Goal: Task Accomplishment & Management: Use online tool/utility

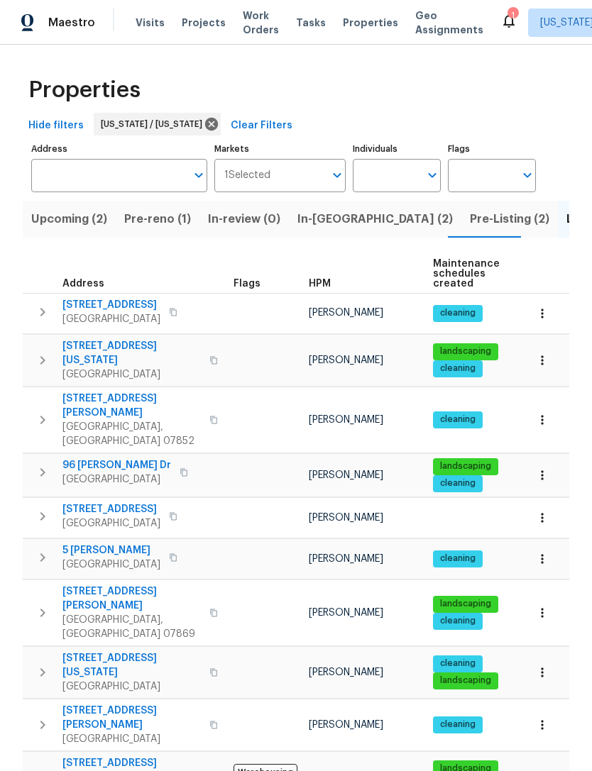
click at [362, 27] on span "Properties" at bounding box center [370, 23] width 55 height 14
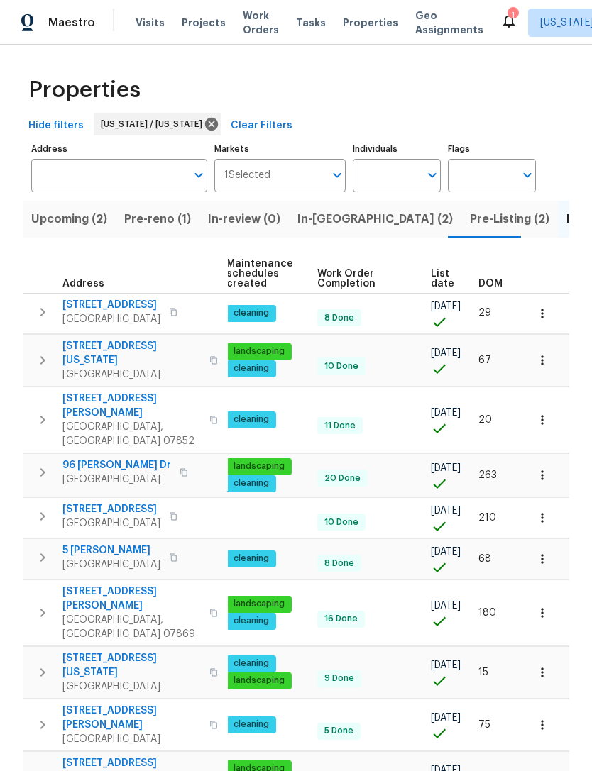
click at [353, 21] on span "Properties" at bounding box center [370, 23] width 55 height 14
click at [470, 219] on span "Pre-Listing (2)" at bounding box center [509, 219] width 79 height 20
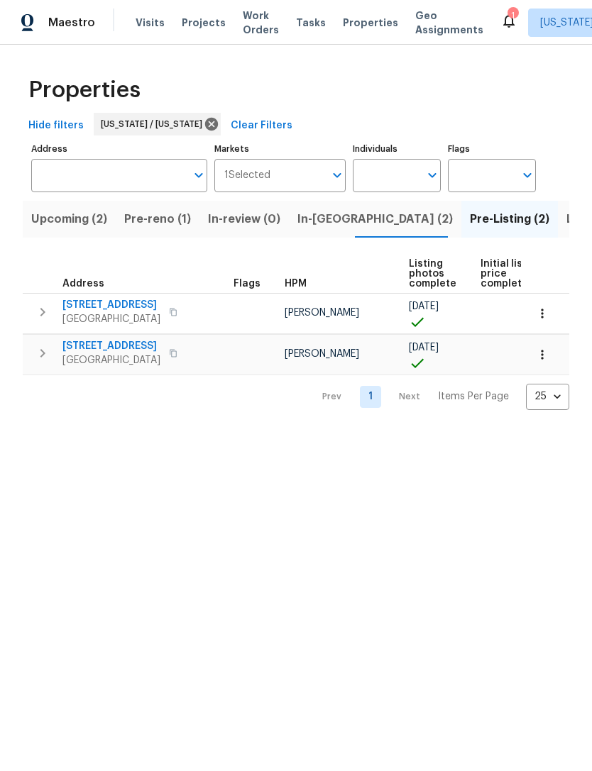
click at [566, 218] on span "Listed (15)" at bounding box center [595, 219] width 58 height 20
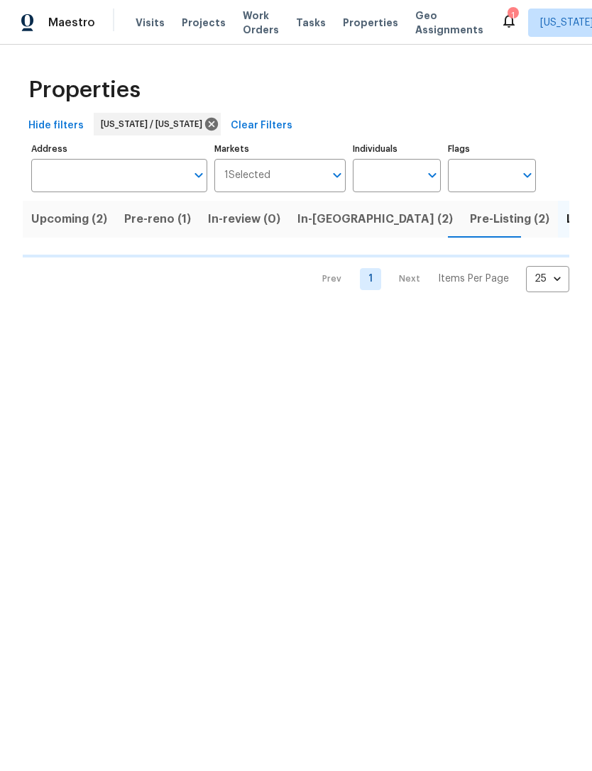
click at [319, 223] on span "In-reno (2)" at bounding box center [374, 219] width 155 height 20
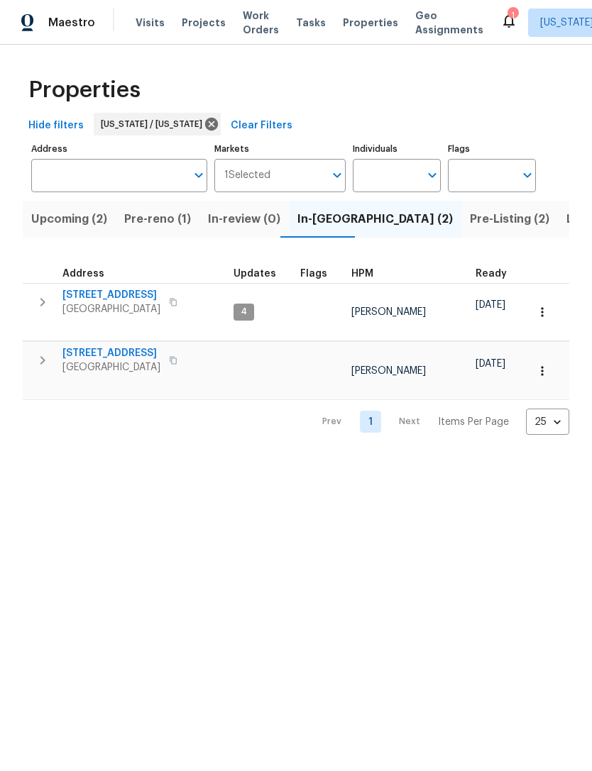
click at [101, 294] on span "77 Avebury Pl" at bounding box center [111, 295] width 98 height 14
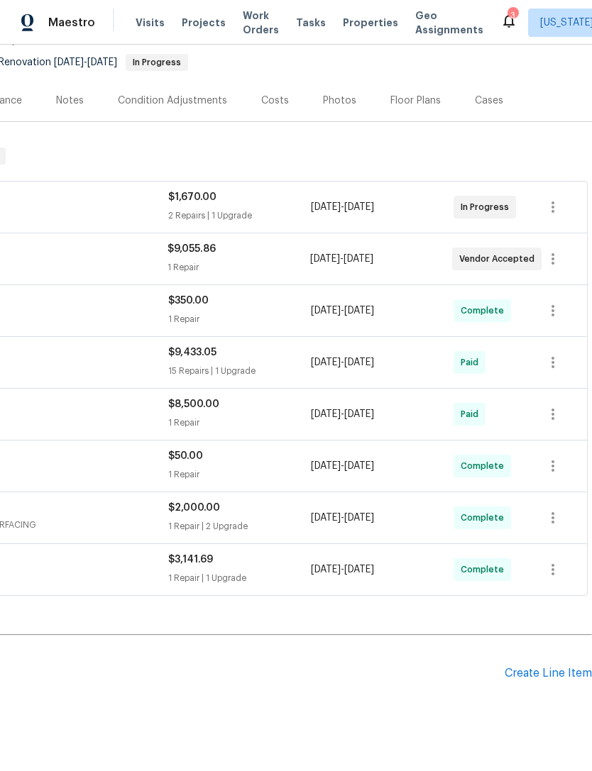
scroll to position [135, 210]
click at [548, 675] on div "Create Line Item" at bounding box center [547, 673] width 87 height 13
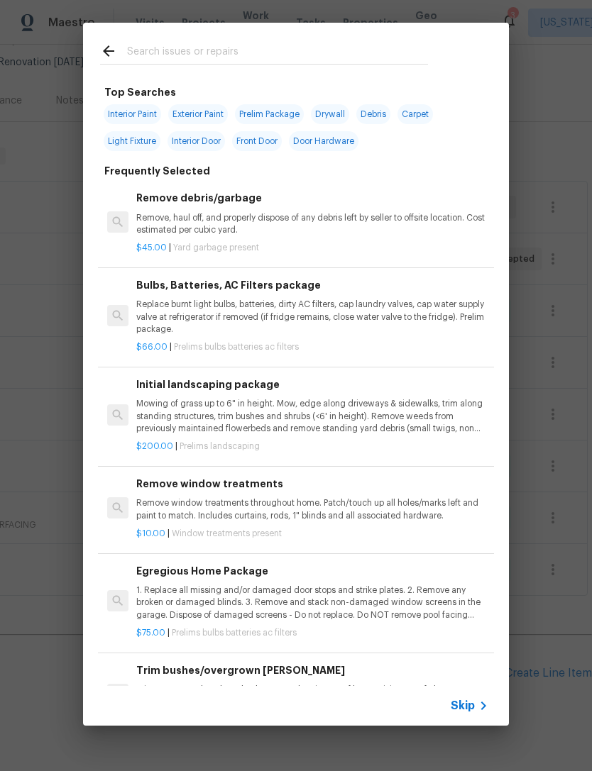
click at [360, 44] on input "text" at bounding box center [277, 53] width 301 height 21
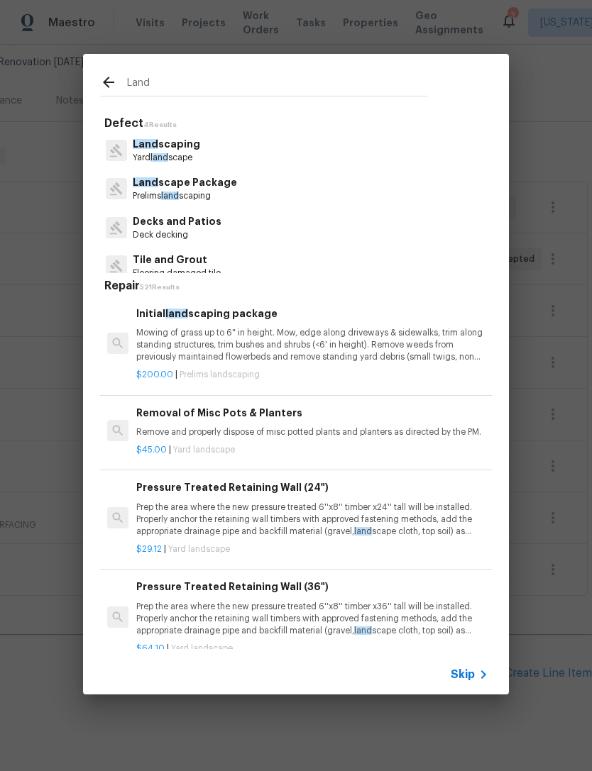
type input "Land"
click at [221, 149] on div "Land scaping Yard land scape" at bounding box center [296, 150] width 392 height 38
click at [176, 152] on p "Yard land scape" at bounding box center [166, 158] width 67 height 12
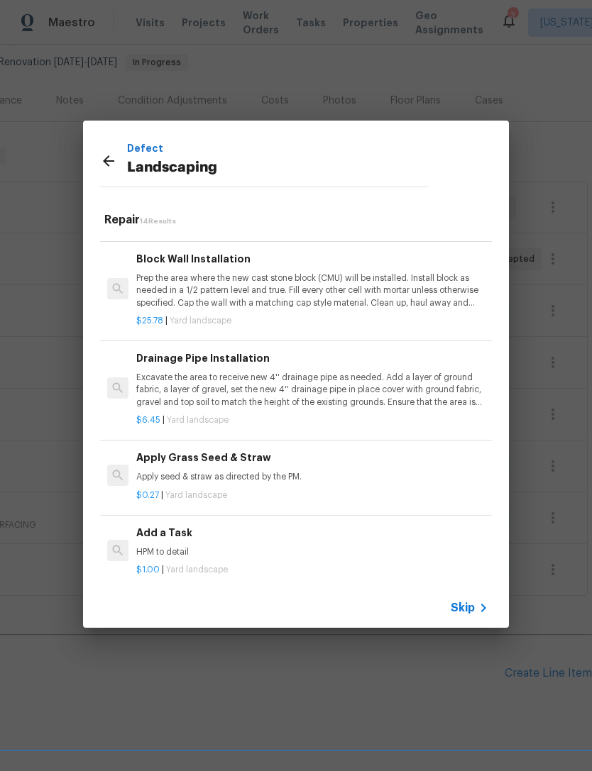
scroll to position [895, 0]
click at [177, 533] on div "Add a Task HPM to detail" at bounding box center [312, 543] width 352 height 34
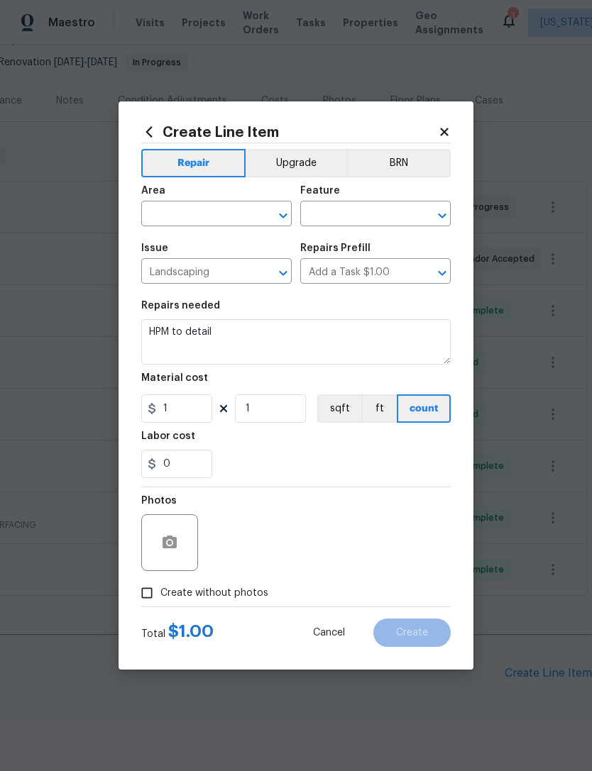
click at [218, 212] on input "text" at bounding box center [196, 215] width 111 height 22
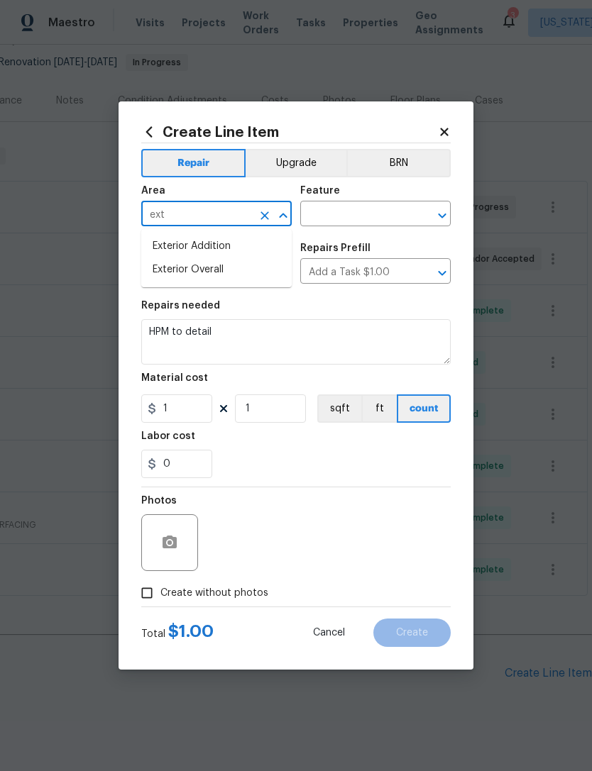
click at [254, 241] on li "Exterior Addition" at bounding box center [216, 246] width 150 height 23
type input "Exterior Addition"
click at [374, 216] on input "text" at bounding box center [355, 215] width 111 height 22
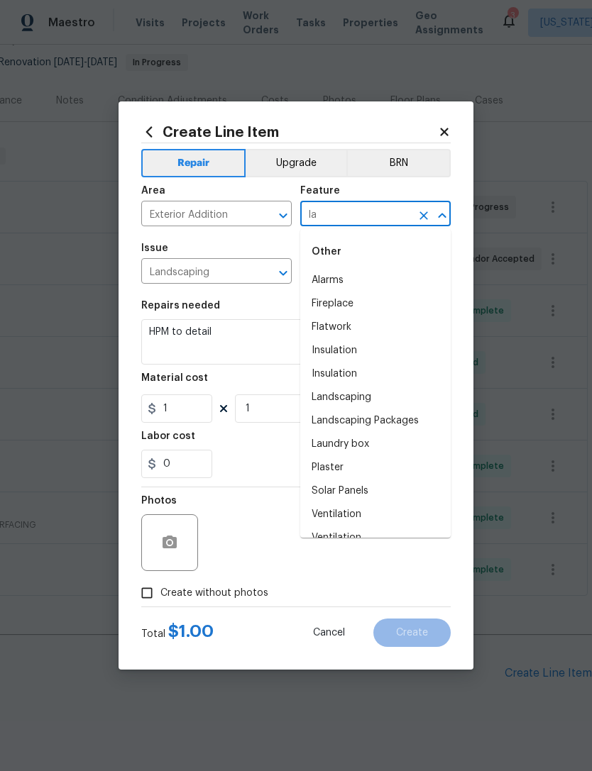
click at [394, 394] on li "Landscaping" at bounding box center [375, 397] width 150 height 23
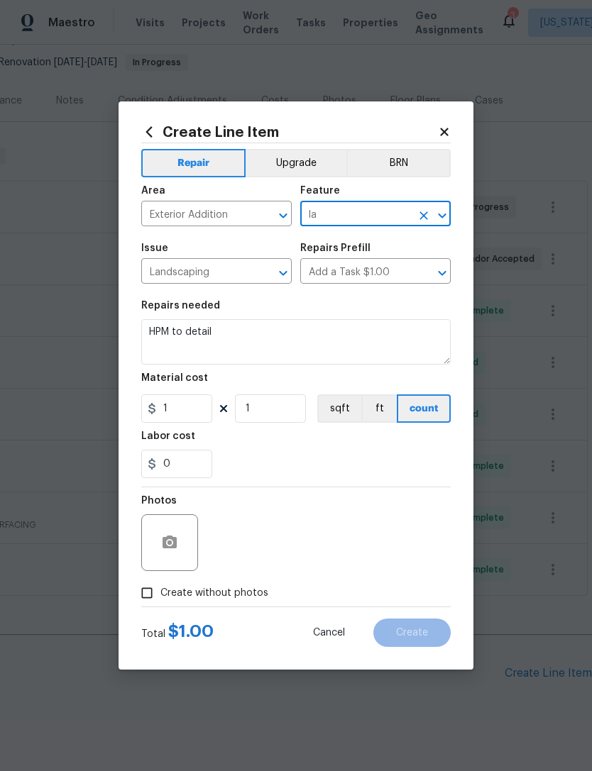
type input "Landscaping"
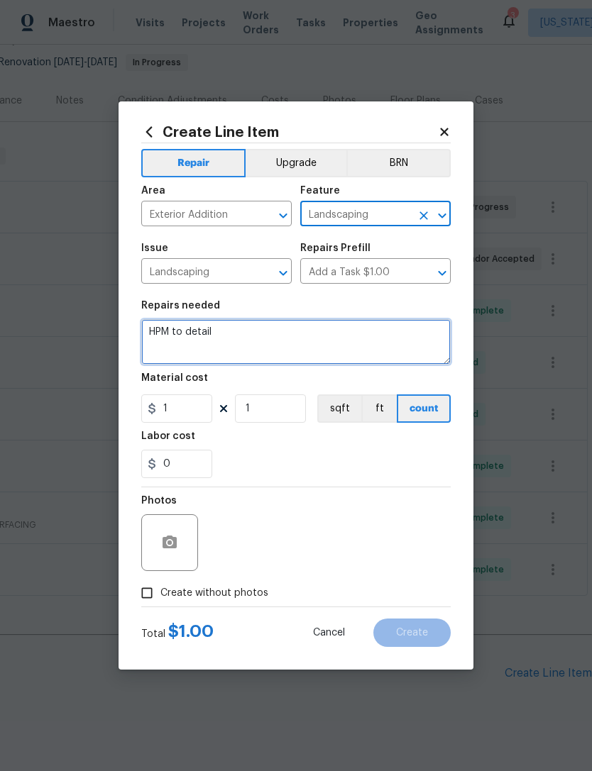
click at [277, 339] on textarea "HPM to detail" at bounding box center [295, 341] width 309 height 45
click at [277, 338] on textarea "HPM to detail" at bounding box center [295, 341] width 309 height 45
click at [264, 338] on textarea "HPM to detail" at bounding box center [295, 341] width 309 height 45
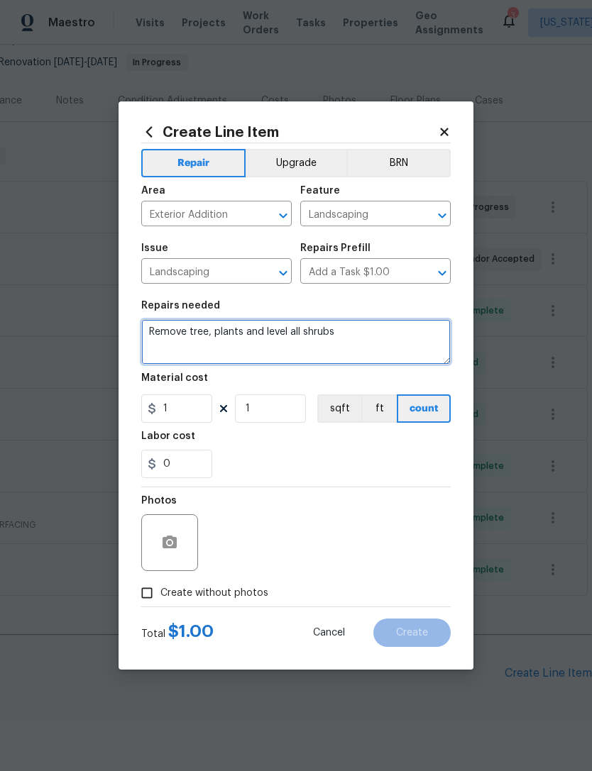
type textarea "Remove tree, plants and level all shrubs"
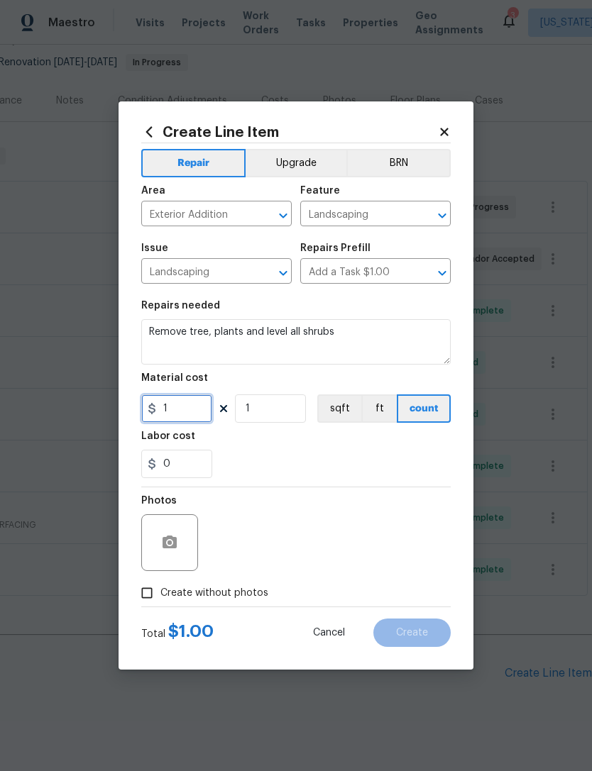
click at [191, 416] on input "1" at bounding box center [176, 408] width 71 height 28
type input "250"
click at [335, 450] on div "Labor cost" at bounding box center [295, 440] width 309 height 18
click at [177, 544] on icon "button" at bounding box center [169, 542] width 17 height 17
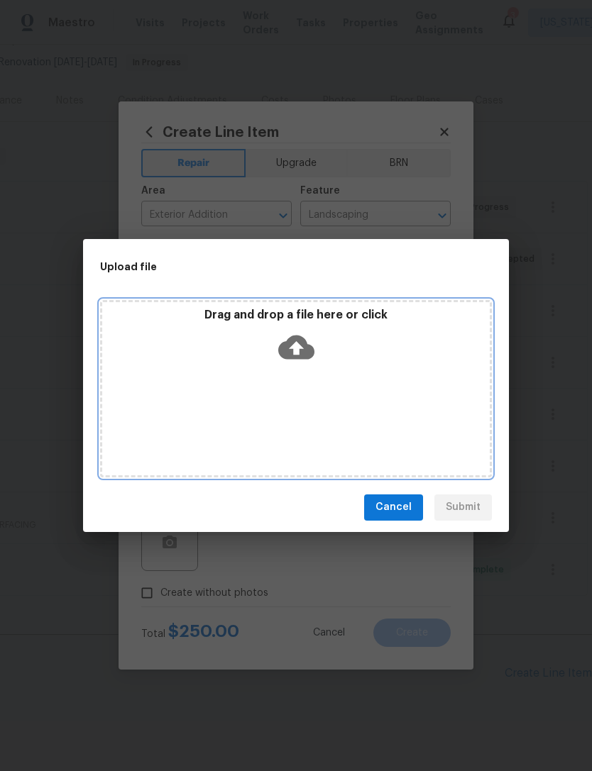
click at [318, 347] on div "Drag and drop a file here or click" at bounding box center [295, 338] width 387 height 61
click at [308, 341] on icon at bounding box center [296, 347] width 36 height 36
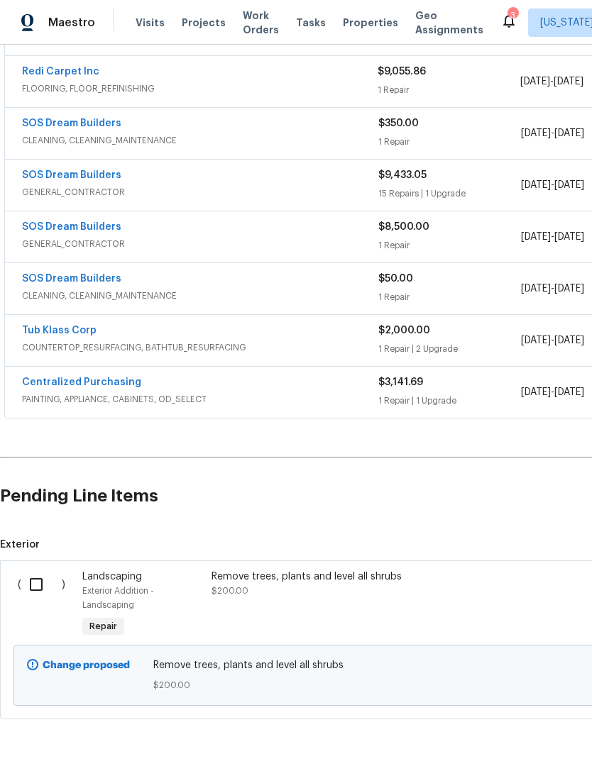
scroll to position [313, 0]
click at [37, 584] on input "checkbox" at bounding box center [41, 585] width 40 height 30
checkbox input "true"
click at [528, 732] on span "Create Work Order" at bounding box center [510, 736] width 94 height 18
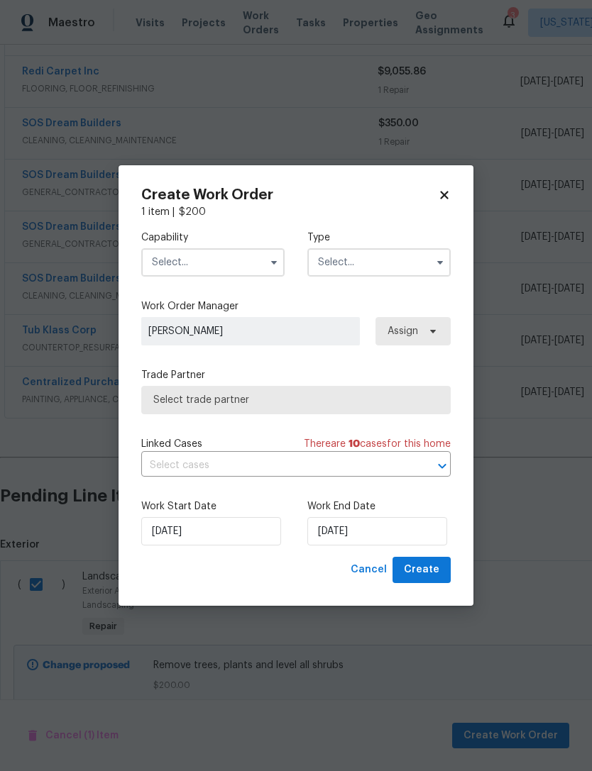
click at [225, 258] on input "text" at bounding box center [212, 262] width 143 height 28
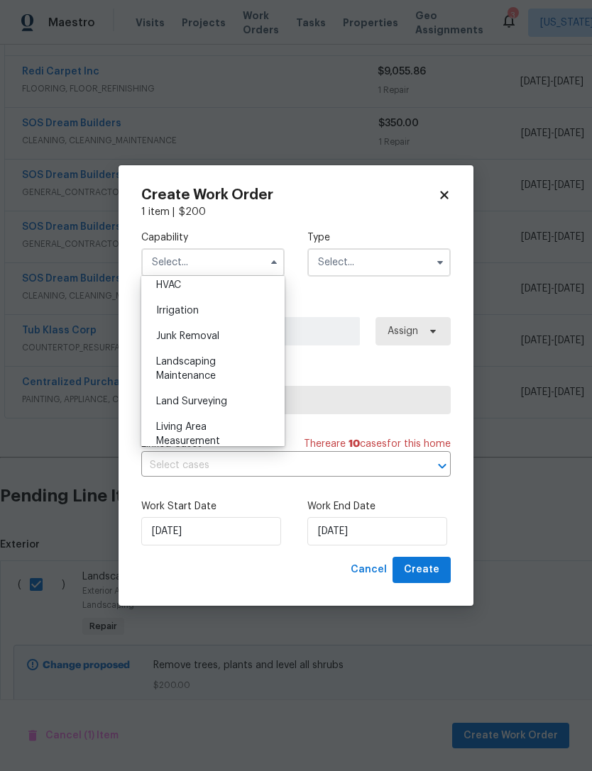
scroll to position [870, 0]
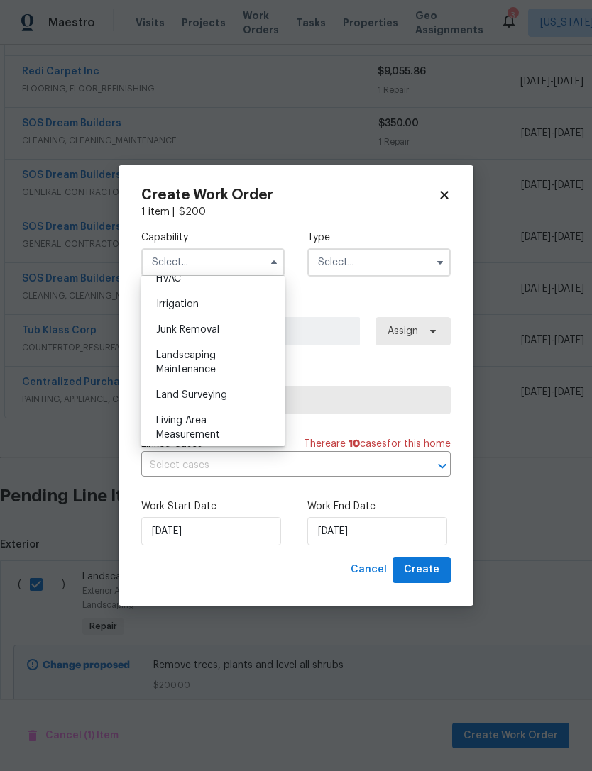
click at [226, 360] on div "Landscaping Maintenance" at bounding box center [213, 363] width 136 height 40
type input "Landscaping Maintenance"
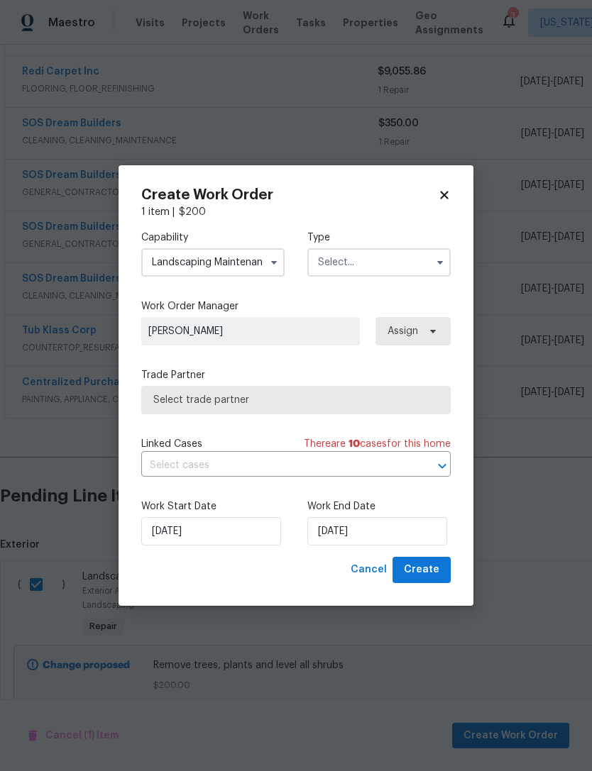
click at [402, 258] on input "text" at bounding box center [378, 262] width 143 height 28
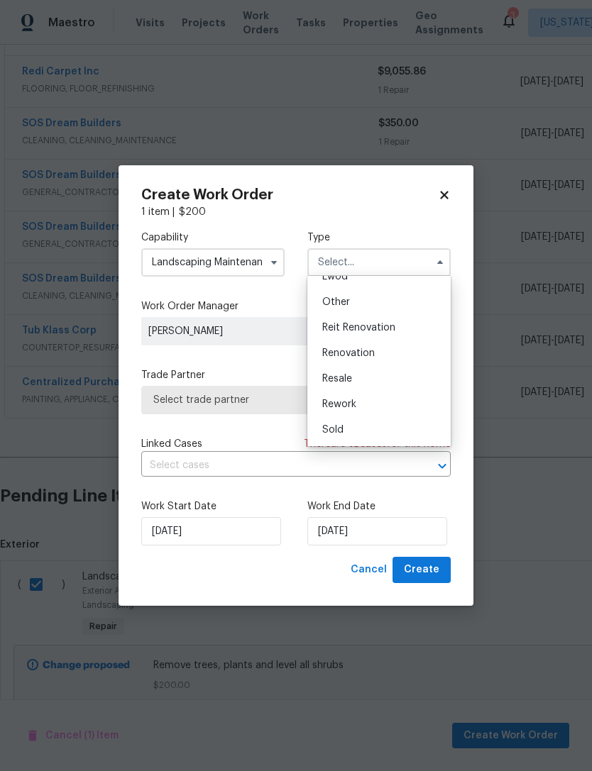
scroll to position [169, 0]
click at [393, 355] on div "Renovation" at bounding box center [379, 353] width 136 height 26
type input "Renovation"
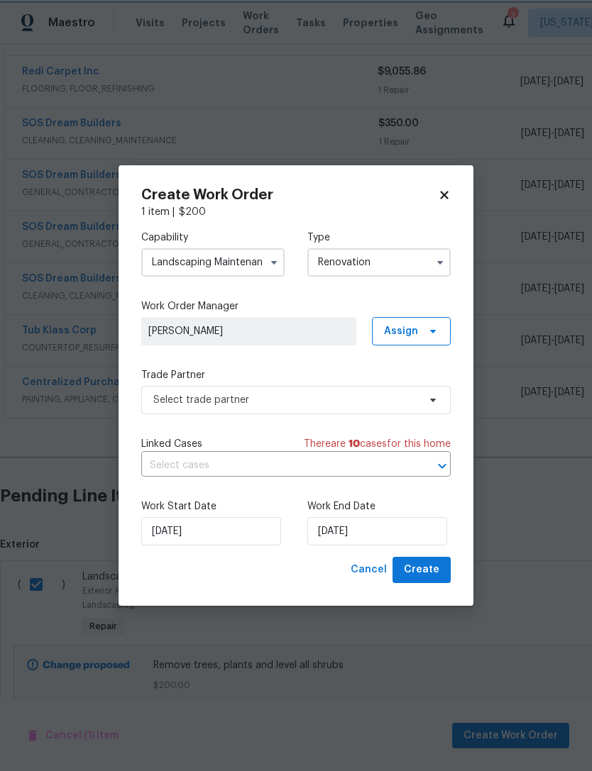
scroll to position [0, 0]
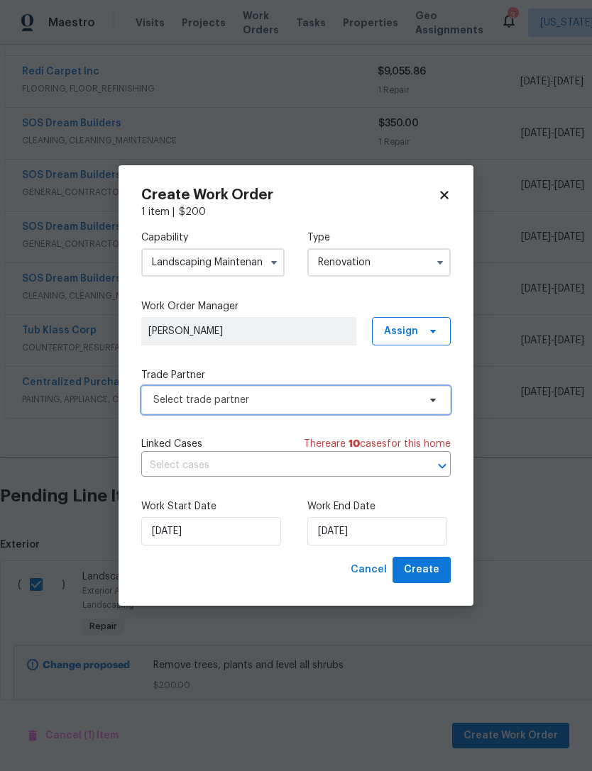
click at [300, 406] on span "Select trade partner" at bounding box center [295, 400] width 309 height 28
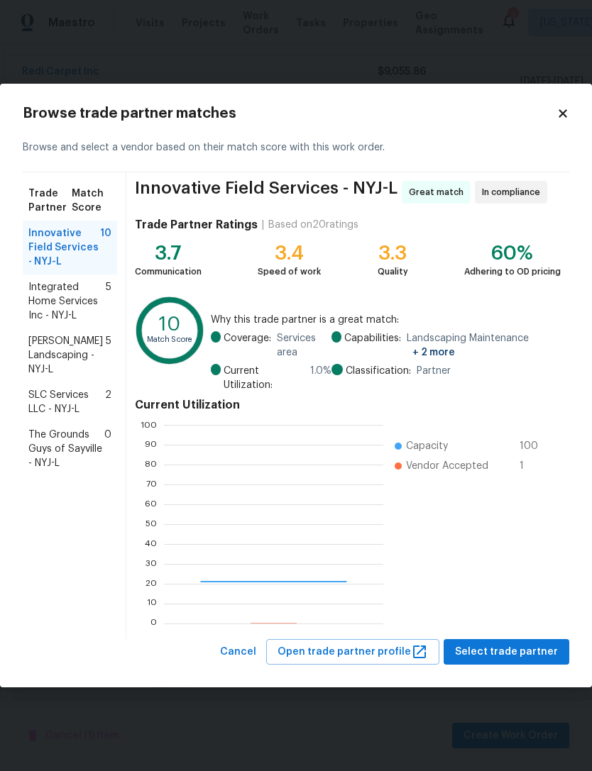
scroll to position [199, 219]
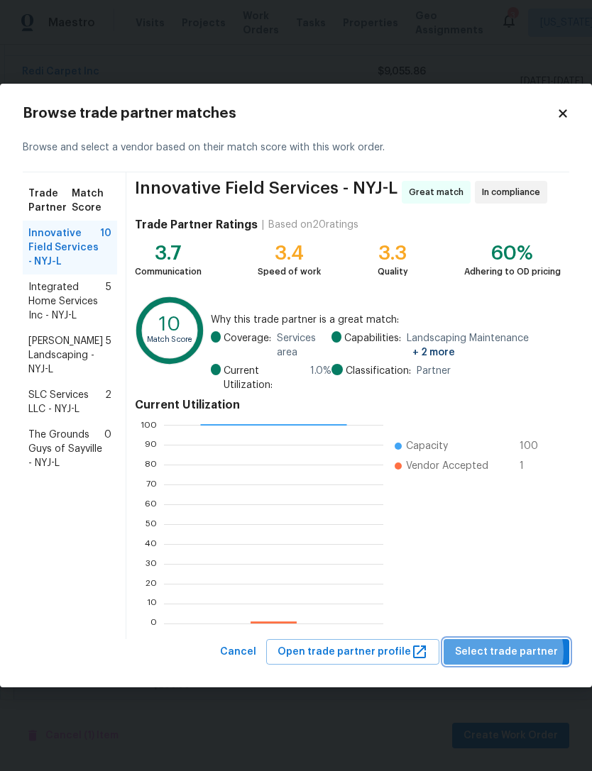
click at [508, 652] on span "Select trade partner" at bounding box center [506, 652] width 103 height 18
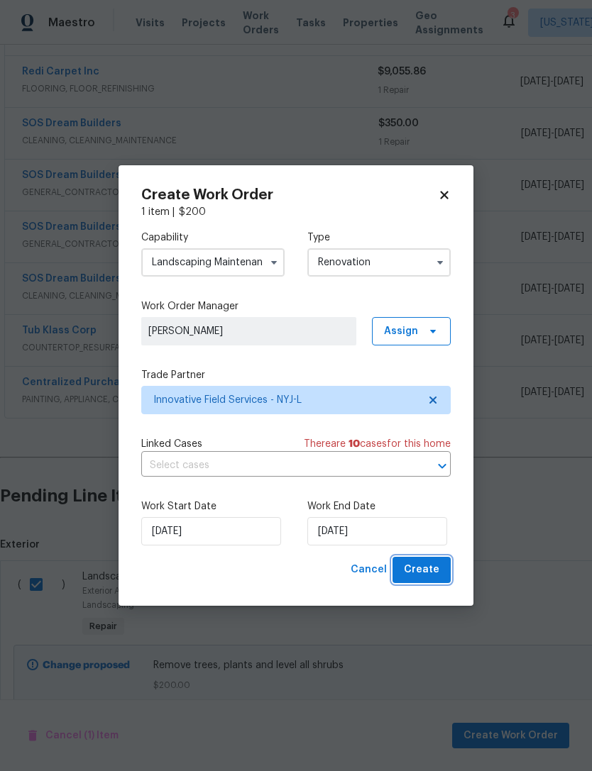
click at [445, 567] on button "Create" at bounding box center [421, 570] width 58 height 26
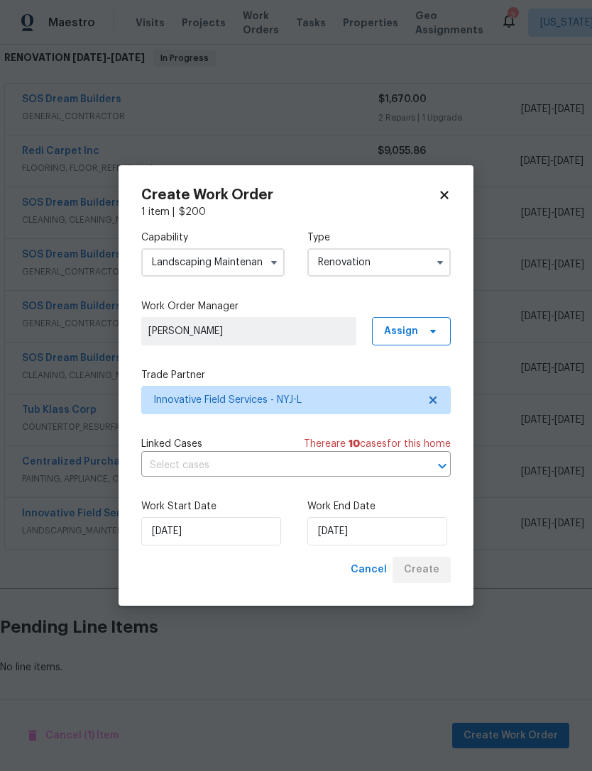
scroll to position [187, 0]
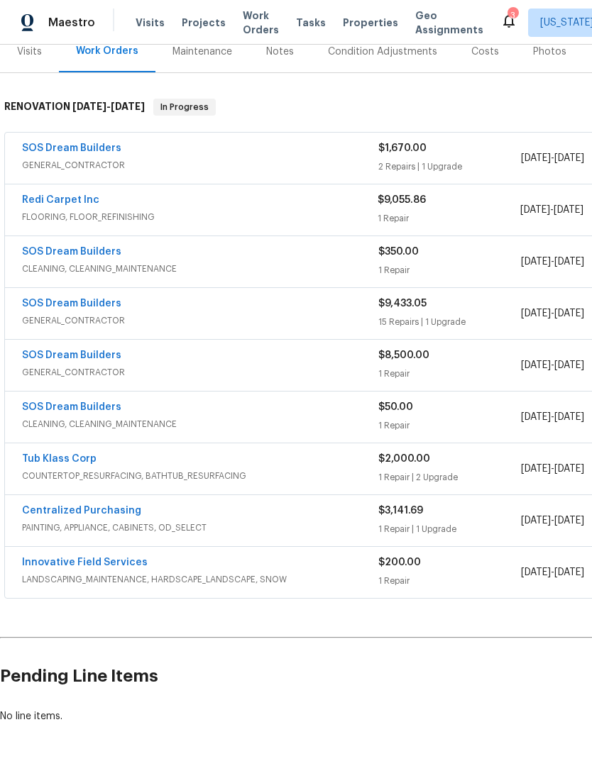
scroll to position [184, 0]
click at [99, 558] on link "Innovative Field Services" at bounding box center [85, 563] width 126 height 10
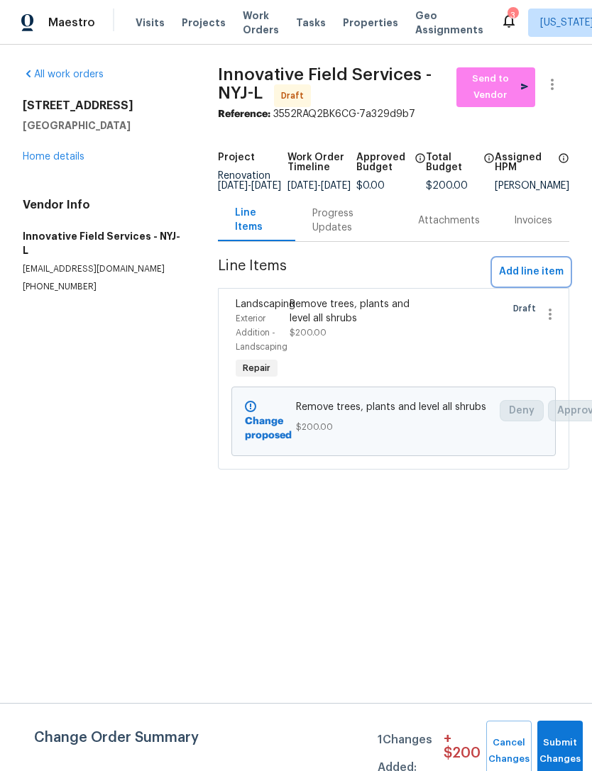
click at [549, 280] on span "Add line item" at bounding box center [531, 272] width 65 height 18
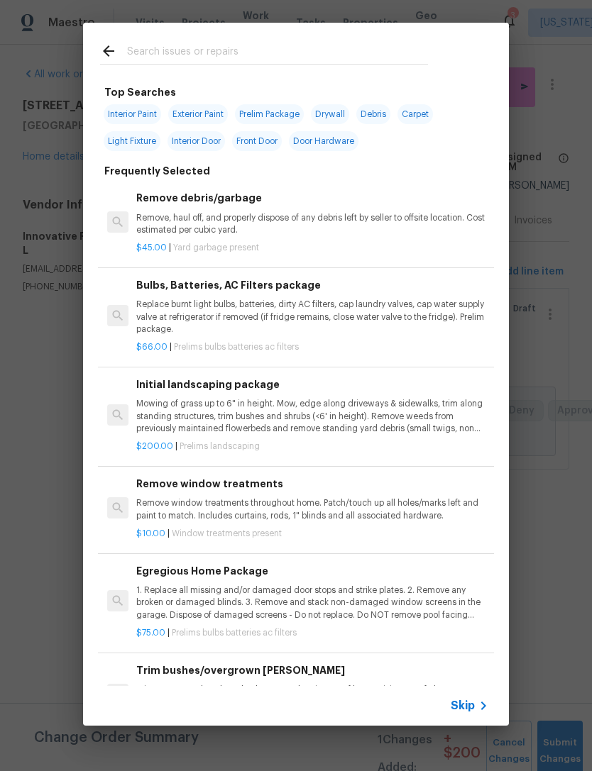
click at [148, 57] on input "text" at bounding box center [277, 53] width 301 height 21
type input "Tree"
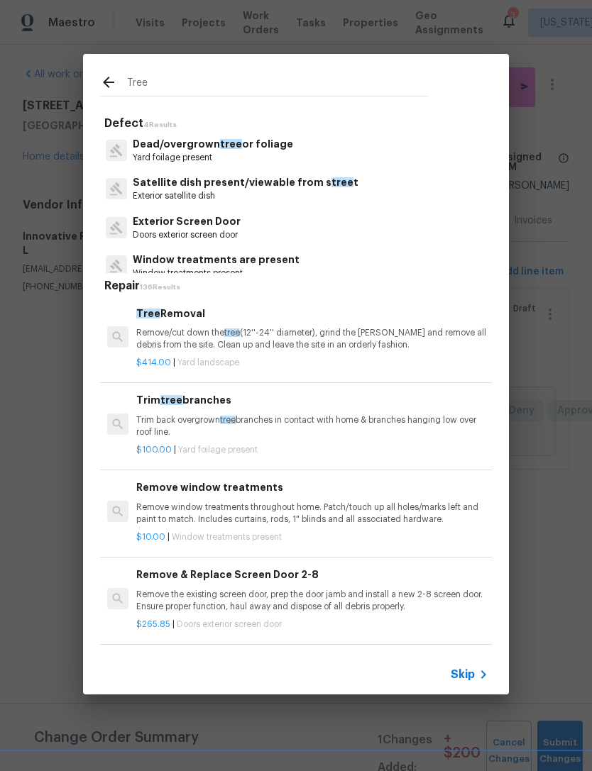
click at [170, 147] on p "Dead/overgrown tree or foliage" at bounding box center [213, 144] width 160 height 15
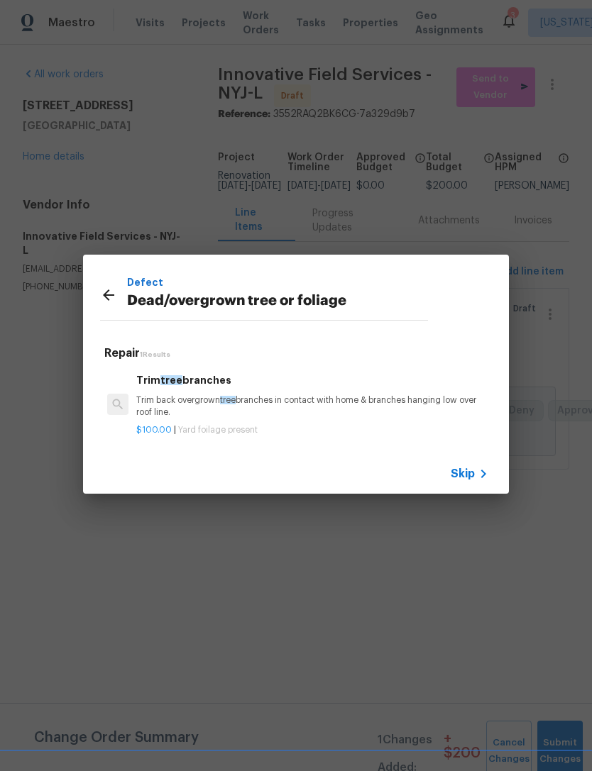
click at [182, 389] on div "Trim tree branches Trim back overgrown tree branches in contact with home & bra…" at bounding box center [312, 395] width 352 height 46
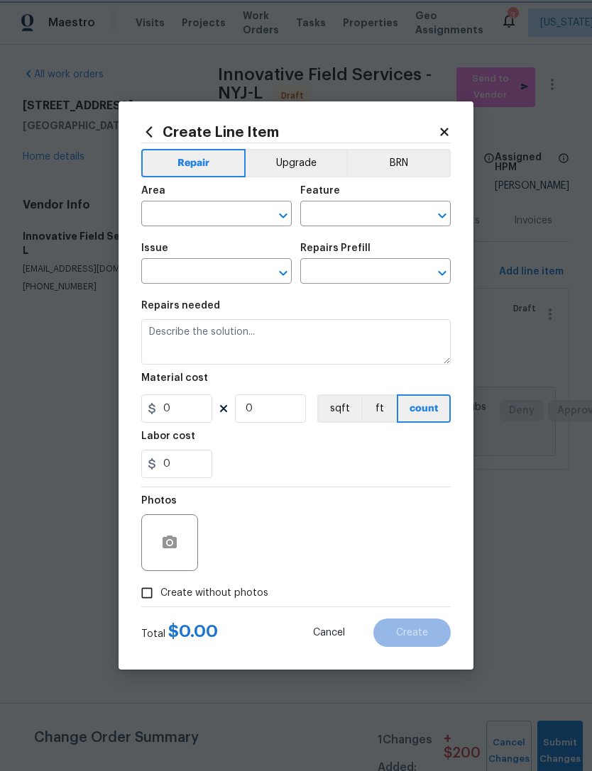
type input "Dead/overgrown tree or foliage"
type input "Trim tree branches $100.00"
type textarea "Trim back overgrown tree branches in contact with home & branches hanging low o…"
type input "100"
type input "1"
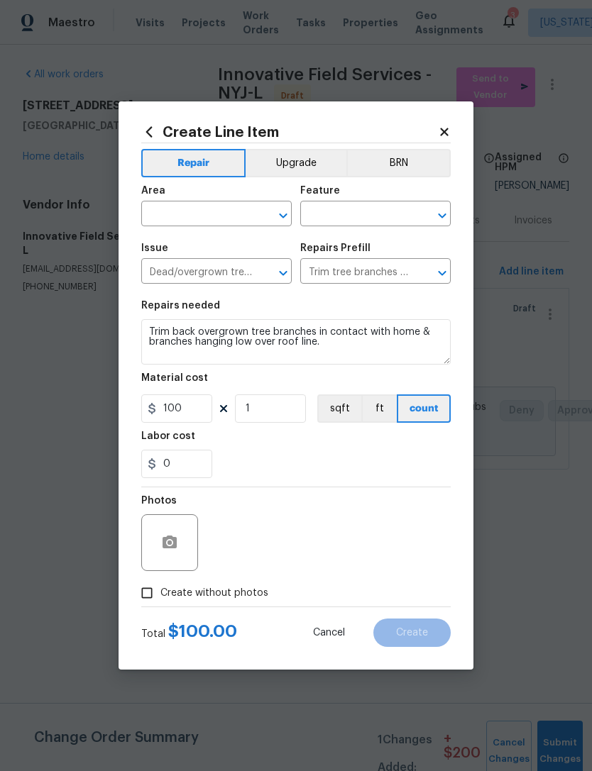
click at [160, 222] on input "text" at bounding box center [196, 215] width 111 height 22
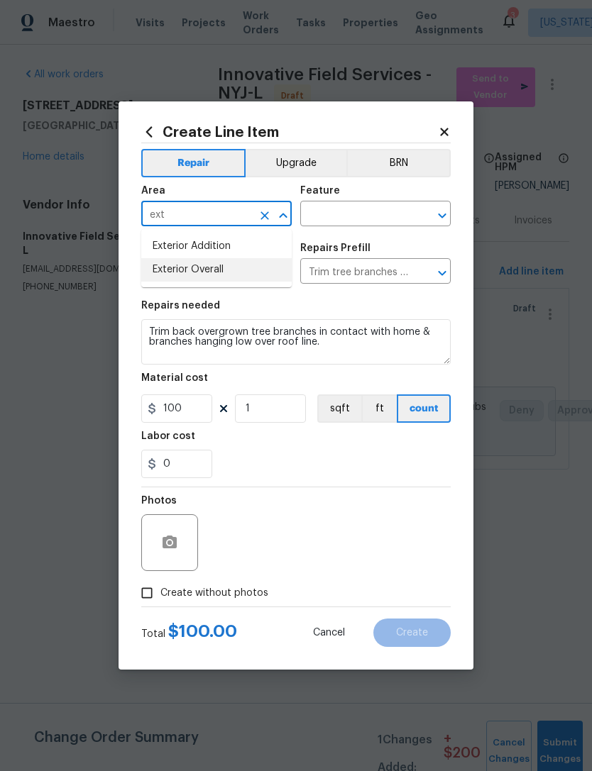
click at [168, 274] on li "Exterior Overall" at bounding box center [216, 269] width 150 height 23
type input "Exterior Overall"
click at [370, 214] on input "text" at bounding box center [355, 215] width 111 height 22
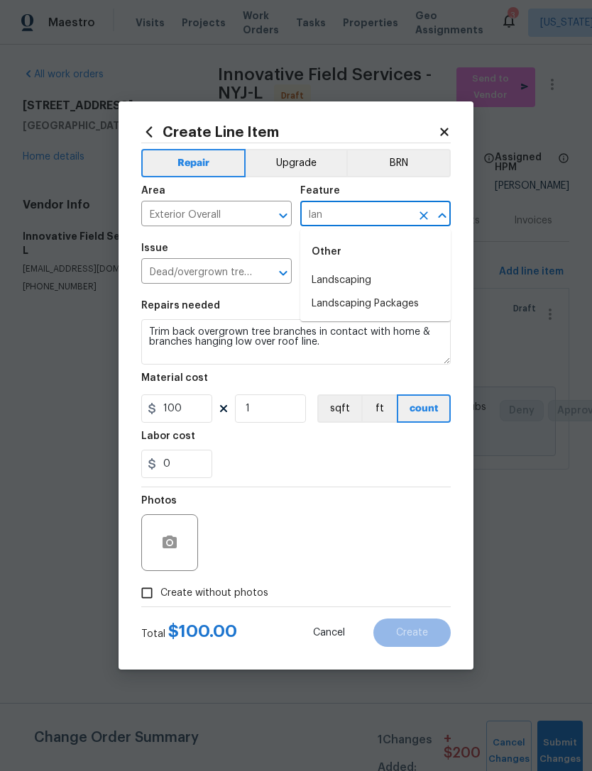
click at [395, 274] on li "Landscaping" at bounding box center [375, 280] width 150 height 23
type input "Landscaping"
click at [379, 476] on div "0" at bounding box center [295, 464] width 309 height 28
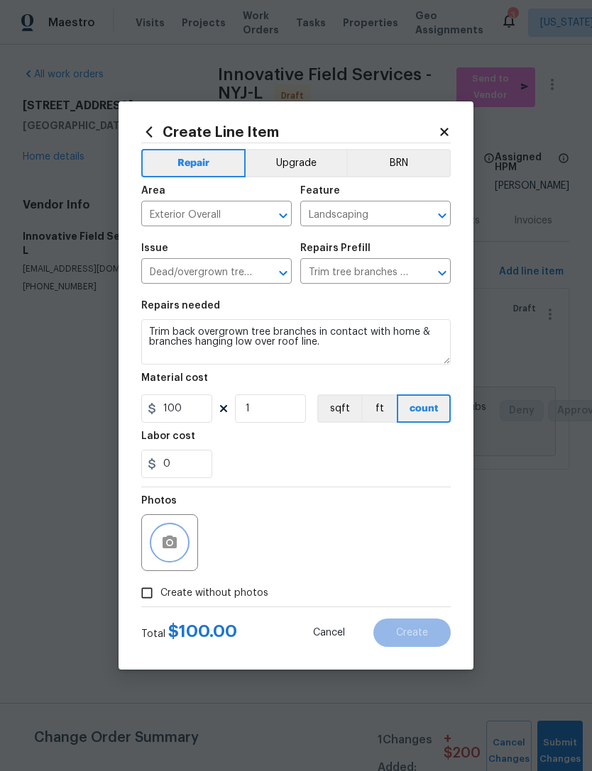
click at [163, 538] on icon "button" at bounding box center [169, 542] width 14 height 13
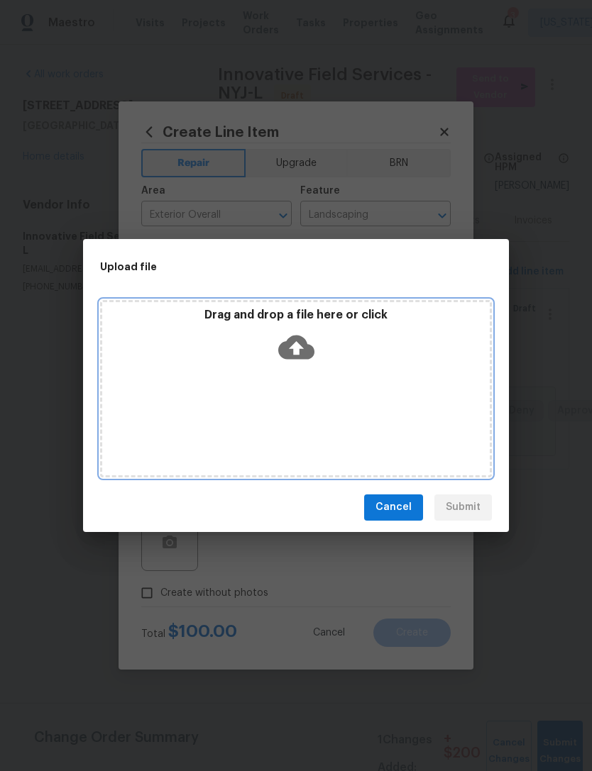
click at [296, 356] on icon at bounding box center [296, 347] width 36 height 24
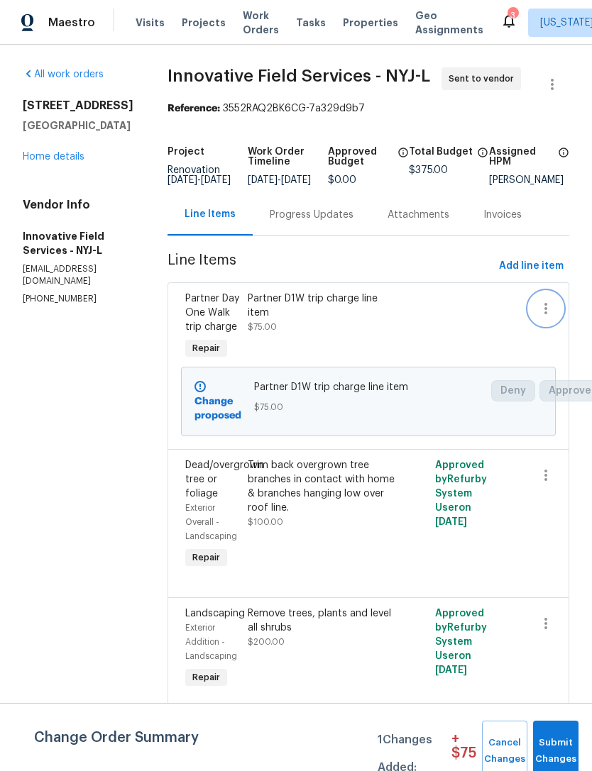
click at [548, 317] on icon "button" at bounding box center [545, 308] width 17 height 17
click at [555, 322] on li "Cancel" at bounding box center [552, 318] width 55 height 23
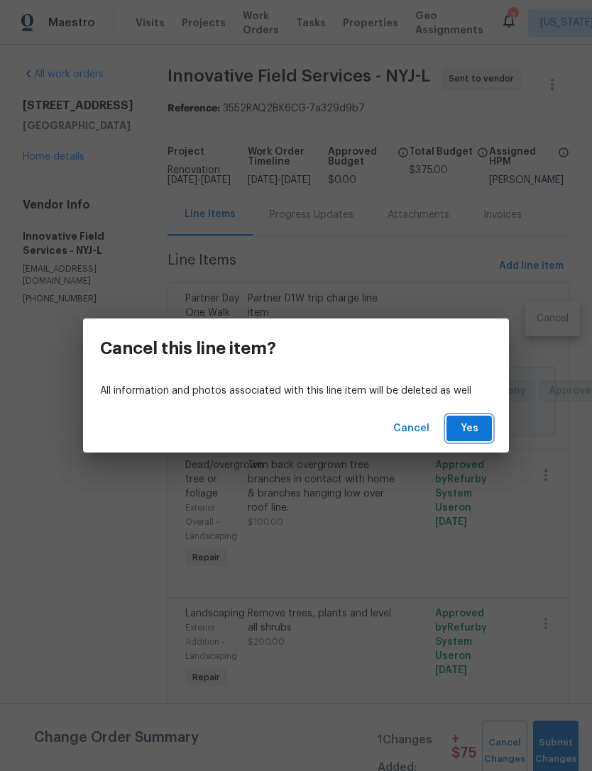
click at [479, 423] on span "Yes" at bounding box center [468, 429] width 23 height 18
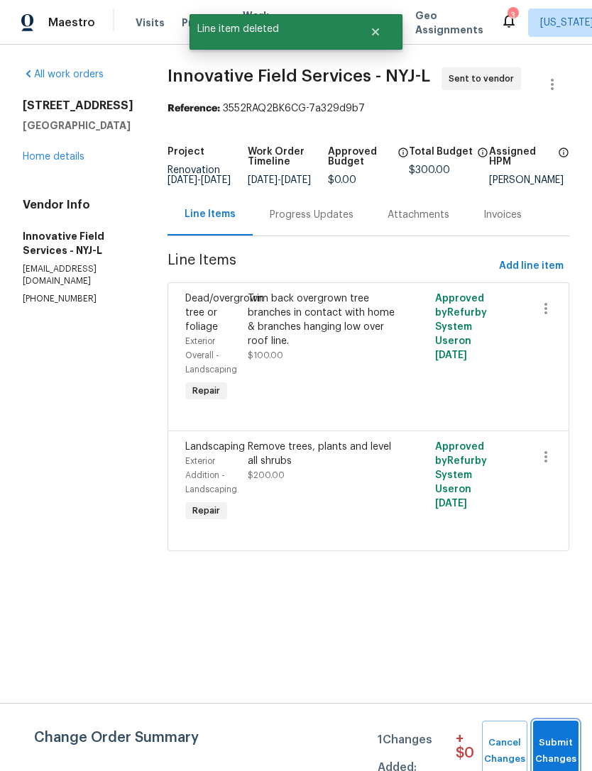
click at [554, 741] on span "Submit Changes" at bounding box center [555, 751] width 31 height 33
